Goal: Task Accomplishment & Management: Manage account settings

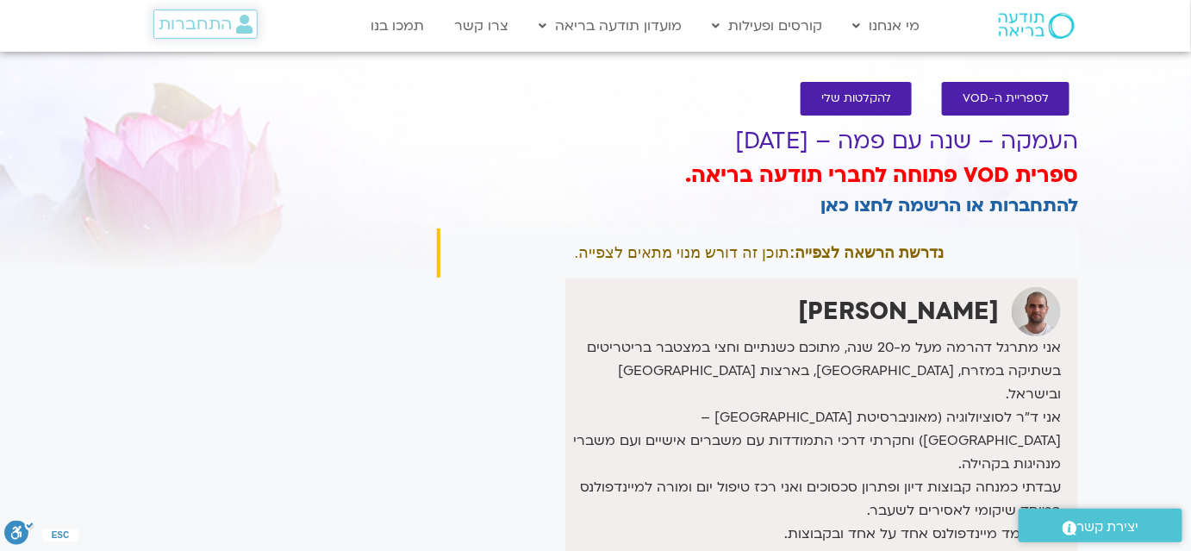
click at [190, 20] on span "התחברות" at bounding box center [195, 24] width 73 height 19
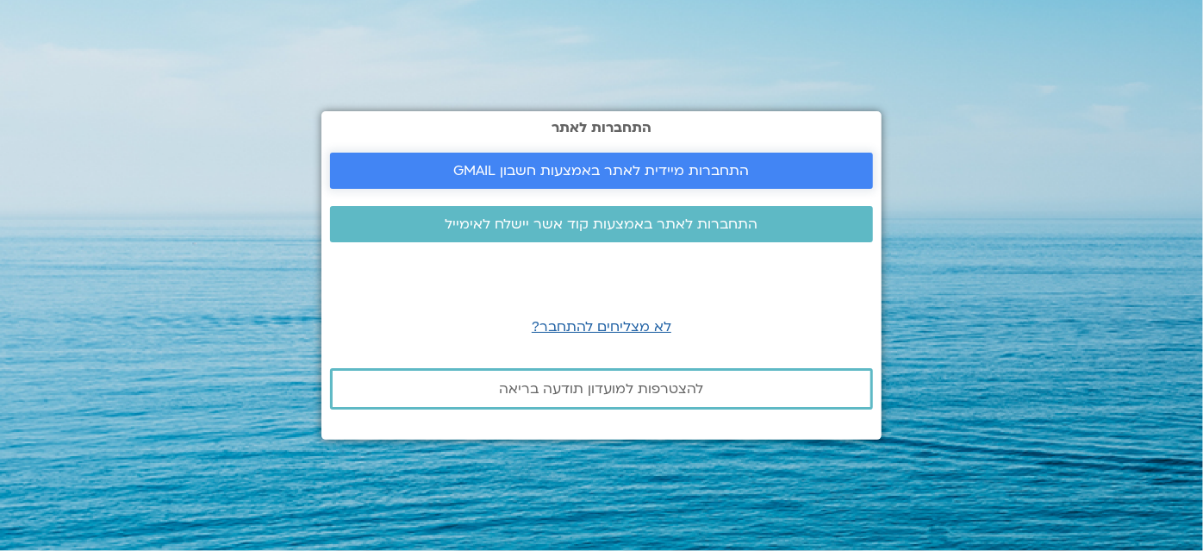
click at [599, 170] on span "התחברות מיידית לאתר באמצעות חשבון GMAIL" at bounding box center [602, 171] width 296 height 16
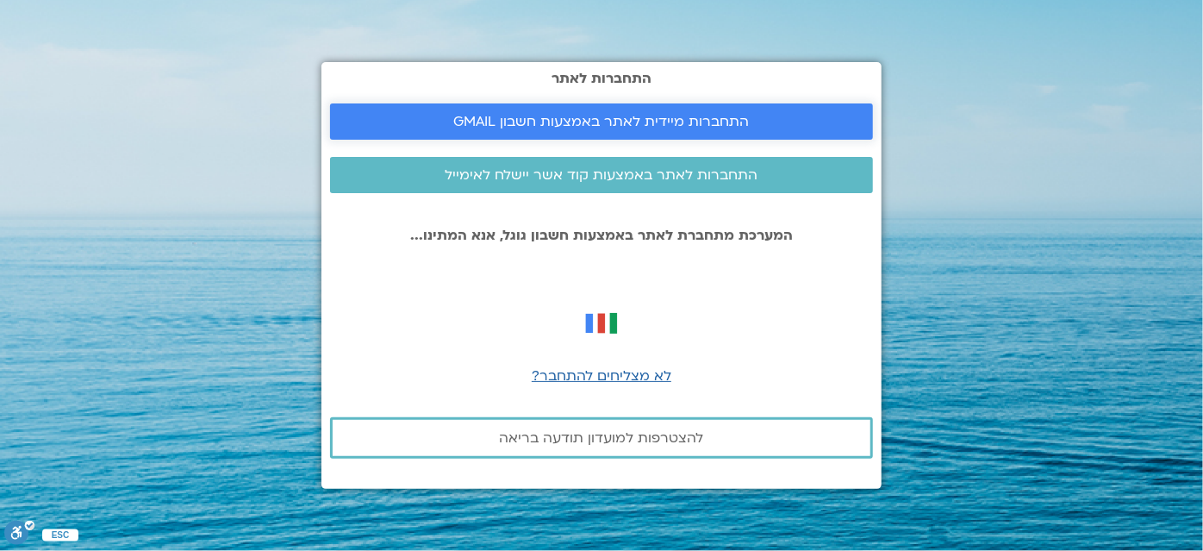
click at [670, 108] on link "התחברות מיידית לאתר באמצעות חשבון GMAIL" at bounding box center [601, 121] width 543 height 36
